Goal: Transaction & Acquisition: Purchase product/service

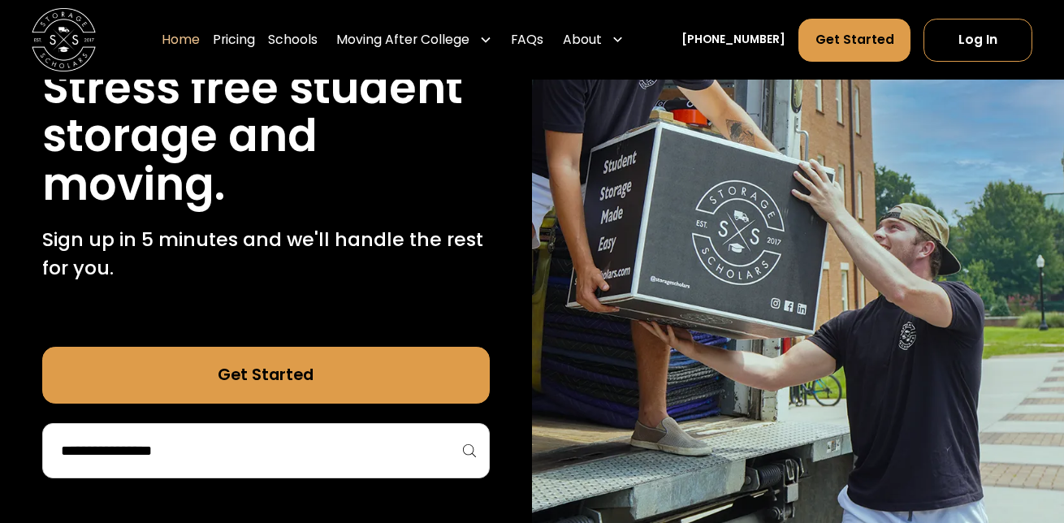
scroll to position [244, 0]
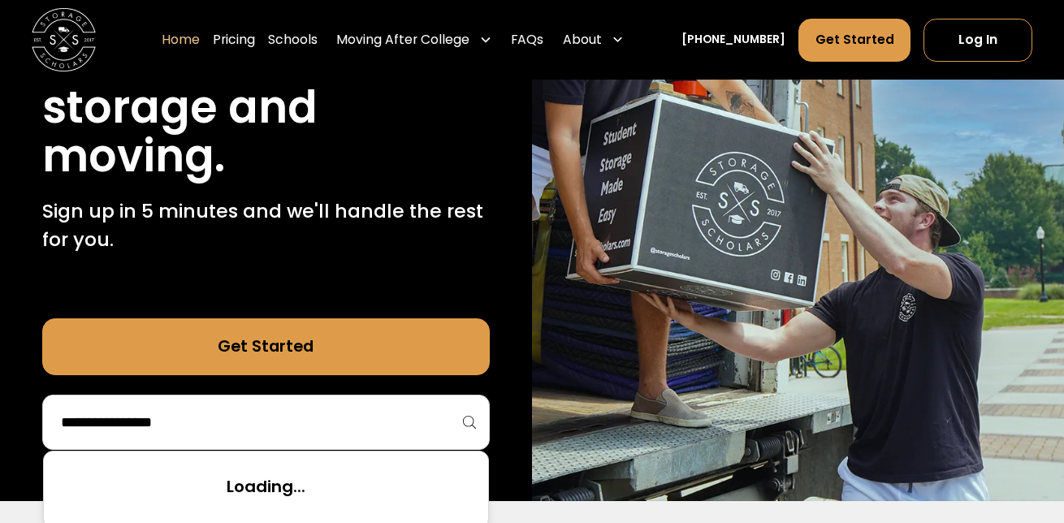
click at [349, 418] on input "search" at bounding box center [265, 422] width 413 height 28
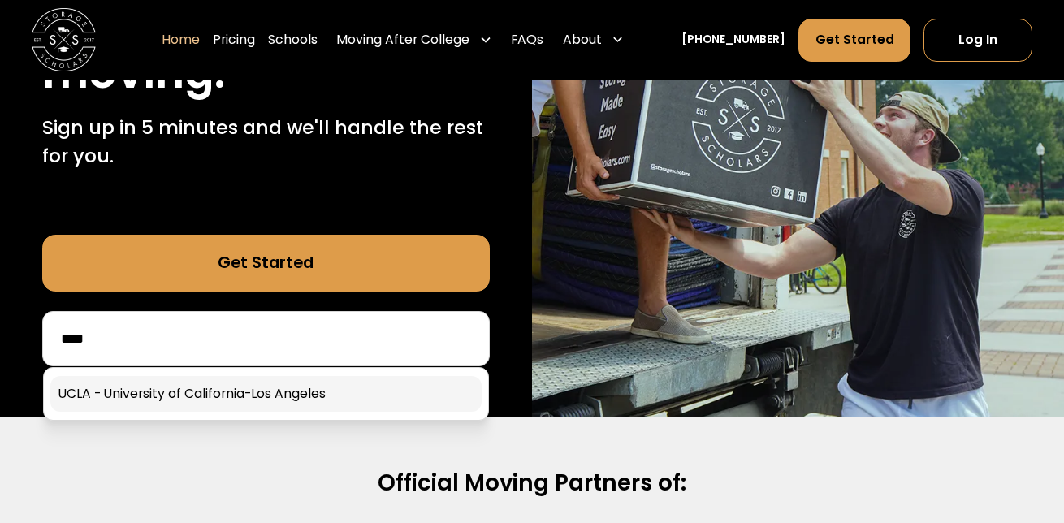
scroll to position [406, 0]
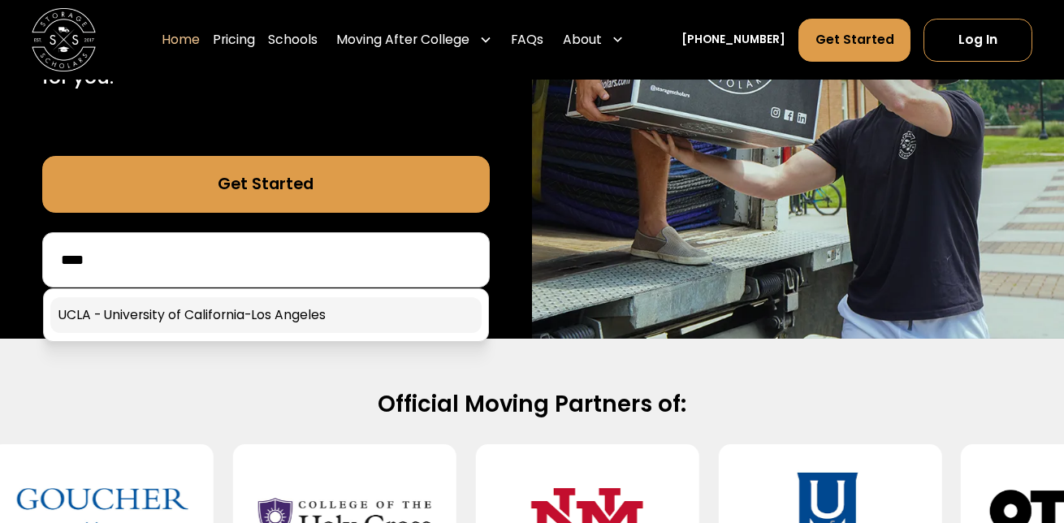
type input "****"
click at [260, 313] on link at bounding box center [265, 315] width 431 height 36
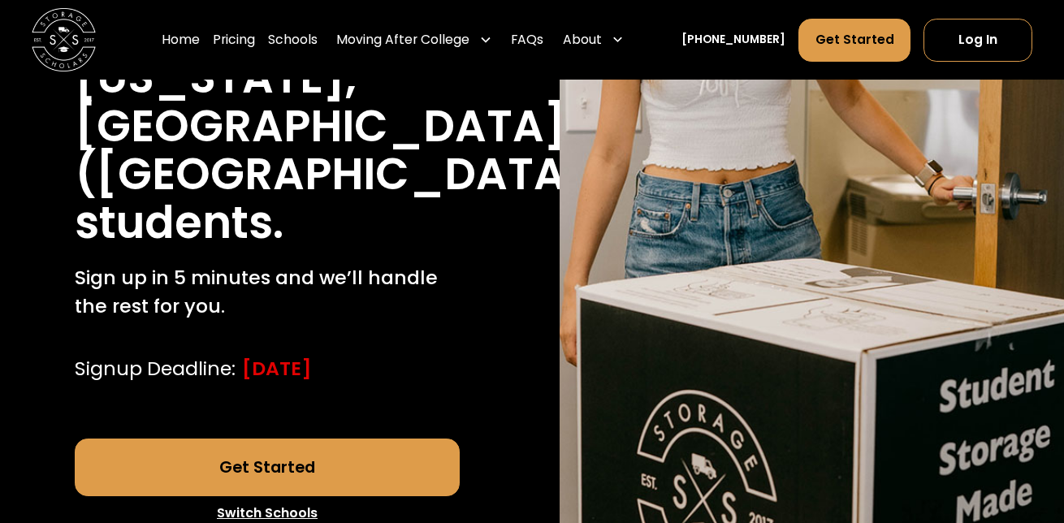
scroll to position [487, 0]
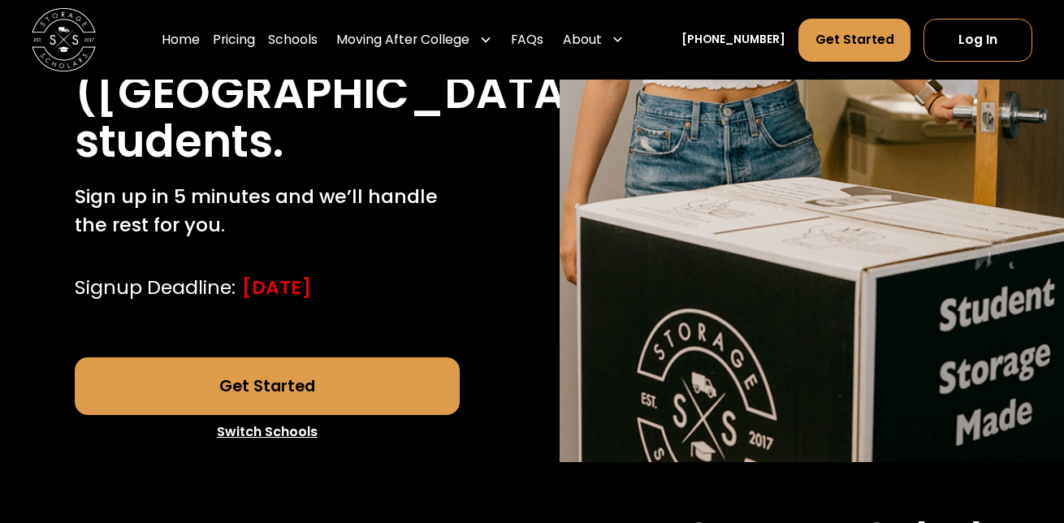
click at [365, 357] on link "Get Started" at bounding box center [267, 386] width 385 height 58
